Goal: Information Seeking & Learning: Learn about a topic

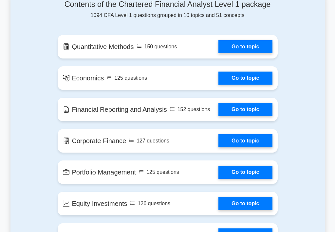
scroll to position [371, 0]
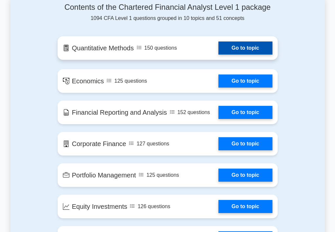
click at [246, 49] on link "Go to topic" at bounding box center [245, 48] width 54 height 13
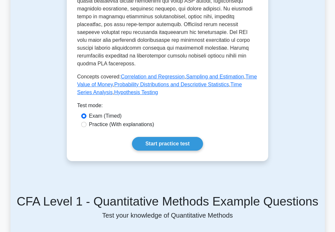
scroll to position [371, 0]
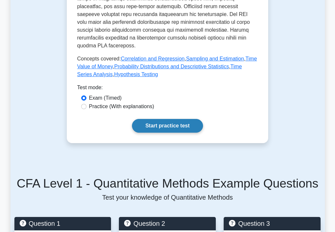
click at [168, 119] on link "Start practice test" at bounding box center [167, 126] width 71 height 14
click at [94, 103] on label "Practice (With explanations)" at bounding box center [121, 107] width 65 height 8
click at [86, 104] on input "Practice (With explanations)" at bounding box center [83, 106] width 5 height 5
radio input "true"
click at [157, 119] on link "Start practice test" at bounding box center [167, 126] width 71 height 14
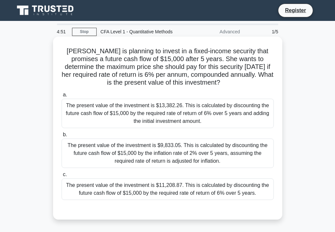
click at [74, 116] on div "The present value of the investment is $13,382.26. This is calculated by discou…" at bounding box center [168, 113] width 212 height 29
click at [62, 97] on input "a. The present value of the investment is $13,382.26. This is calculated by dis…" at bounding box center [62, 95] width 0 height 4
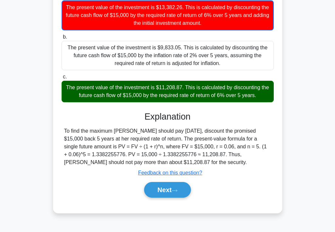
scroll to position [96, 0]
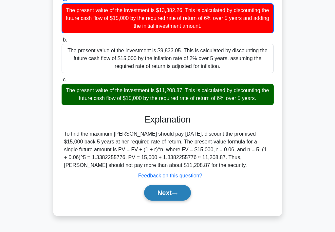
click at [157, 194] on button "Next" at bounding box center [167, 193] width 47 height 16
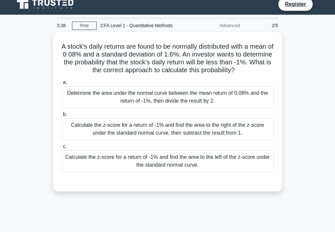
scroll to position [0, 0]
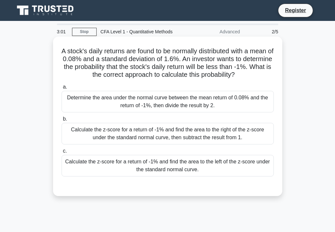
click at [198, 106] on div "Determine the area under the normal curve between the mean return of 0.08% and …" at bounding box center [168, 102] width 212 height 22
click at [62, 89] on input "a. Determine the area under the normal curve between the mean return of 0.08% a…" at bounding box center [62, 87] width 0 height 4
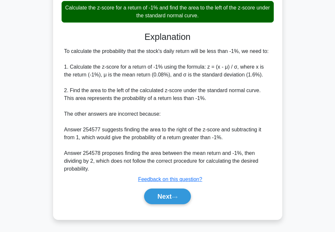
scroll to position [163, 0]
click at [178, 199] on button "Next" at bounding box center [167, 197] width 47 height 16
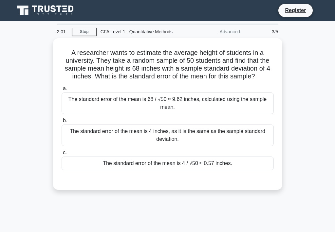
scroll to position [0, 0]
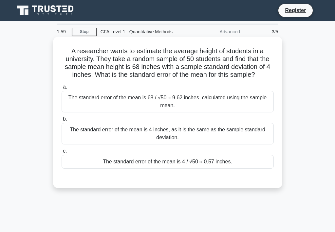
click at [195, 131] on div "The standard error of the mean is 4 inches, as it is the same as the sample sta…" at bounding box center [168, 134] width 212 height 22
click at [62, 121] on input "b. The standard error of the mean is 4 inches, as it is the same as the sample …" at bounding box center [62, 119] width 0 height 4
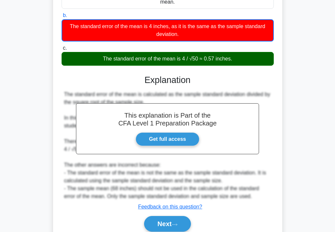
scroll to position [111, 0]
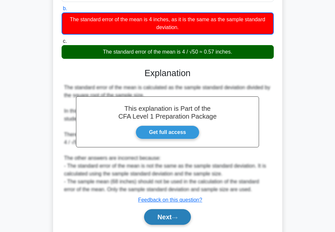
click at [165, 221] on button "Next" at bounding box center [167, 217] width 47 height 16
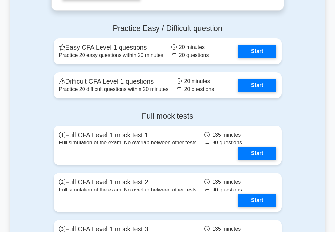
scroll to position [829, 0]
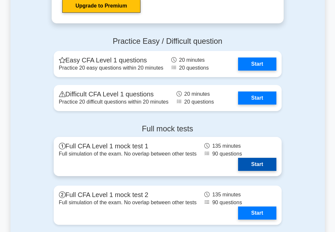
click at [242, 159] on link "Start" at bounding box center [257, 164] width 38 height 13
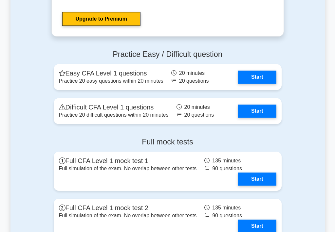
scroll to position [706, 0]
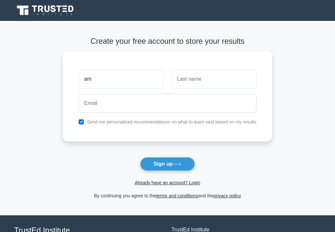
type input "a"
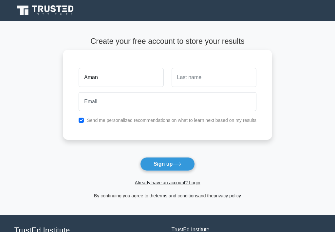
type input "Aman"
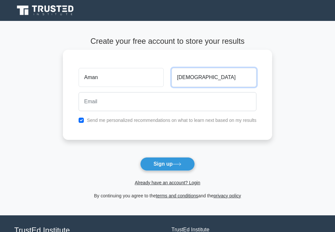
type input "[DEMOGRAPHIC_DATA]"
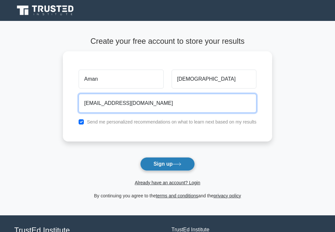
type input "aman.jain.5503@gmail.com"
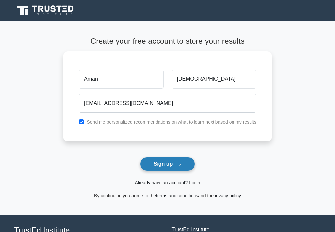
click at [189, 167] on button "Sign up" at bounding box center [167, 164] width 55 height 14
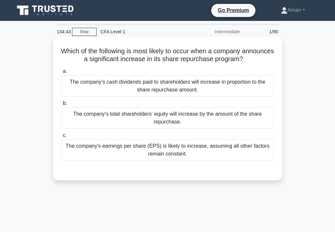
click at [220, 82] on div "The company's cash dividends paid to shareholders will increase in proportion t…" at bounding box center [168, 86] width 212 height 22
click at [62, 74] on input "a. The company's cash dividends paid to shareholders will increase in proportio…" at bounding box center [62, 71] width 0 height 4
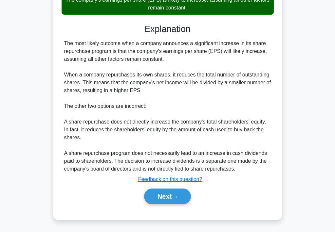
scroll to position [147, 0]
click at [162, 201] on button "Next" at bounding box center [167, 197] width 47 height 16
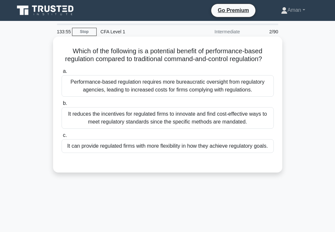
scroll to position [0, 0]
click at [133, 142] on div "It can provide regulated firms with more flexibility in how they achieve regula…" at bounding box center [168, 146] width 212 height 14
click at [62, 138] on input "c. It can provide regulated firms with more flexibility in how they achieve reg…" at bounding box center [62, 135] width 0 height 4
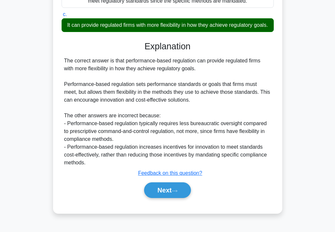
scroll to position [121, 0]
click at [165, 194] on button "Next" at bounding box center [167, 191] width 47 height 16
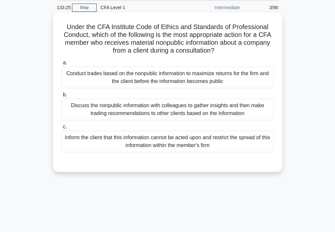
scroll to position [24, 0]
